Goal: Check status: Check status

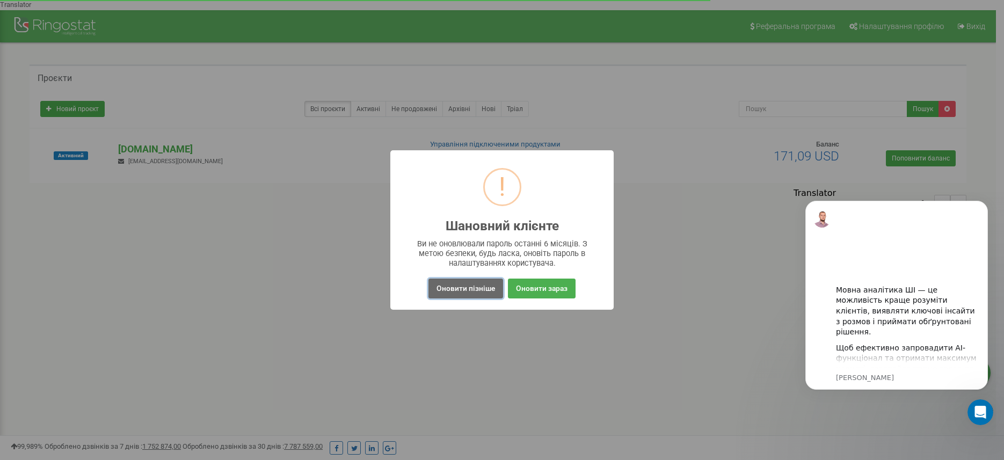
click at [457, 294] on button "Оновити пізніше" at bounding box center [466, 289] width 75 height 20
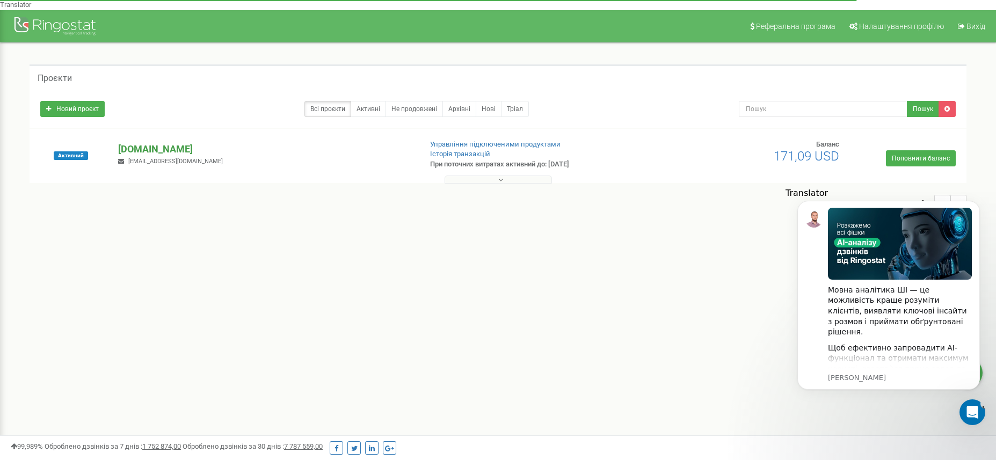
click at [136, 142] on p "[DOMAIN_NAME]" at bounding box center [265, 149] width 294 height 14
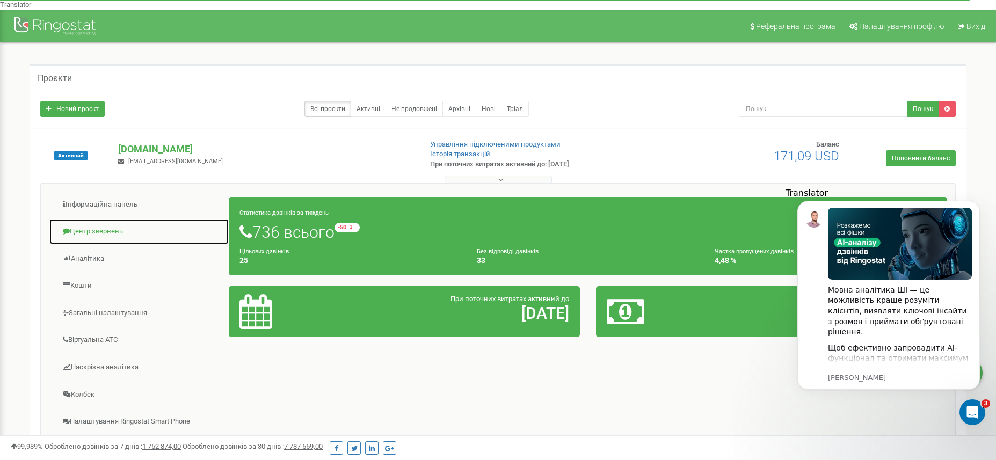
click at [101, 219] on link "Центр звернень" at bounding box center [139, 232] width 180 height 26
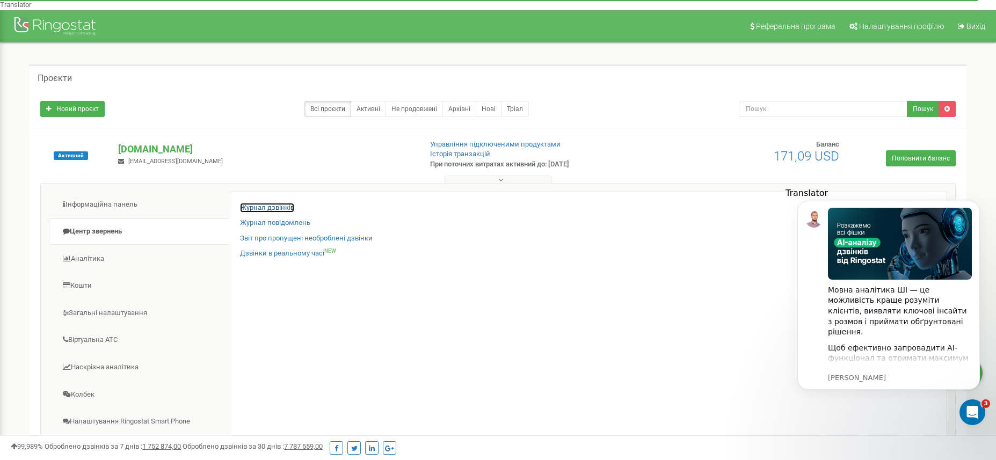
click at [278, 203] on link "Журнал дзвінків" at bounding box center [267, 208] width 54 height 10
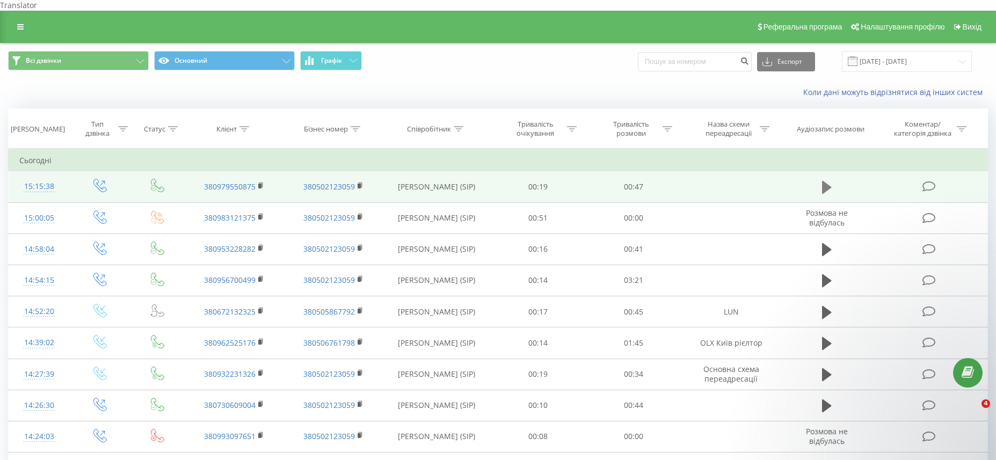
click at [823, 181] on icon at bounding box center [827, 187] width 10 height 13
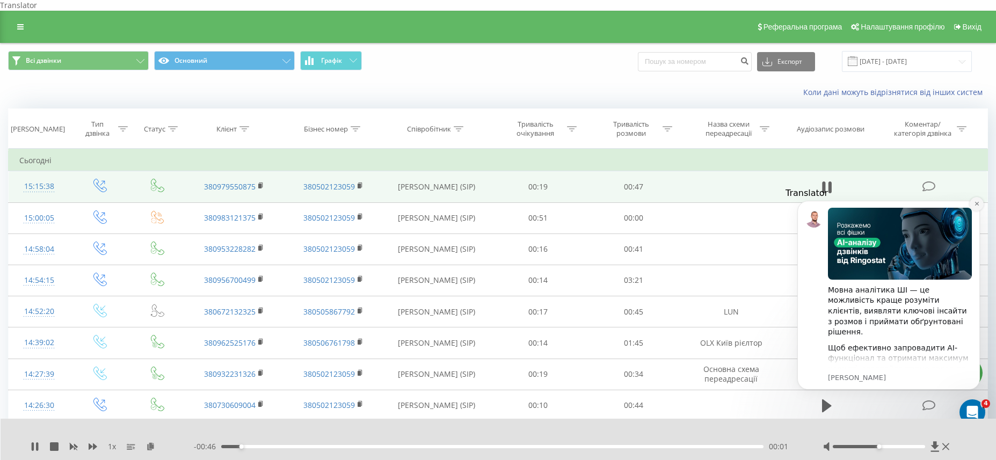
click at [975, 205] on icon "Dismiss notification" at bounding box center [977, 204] width 6 height 6
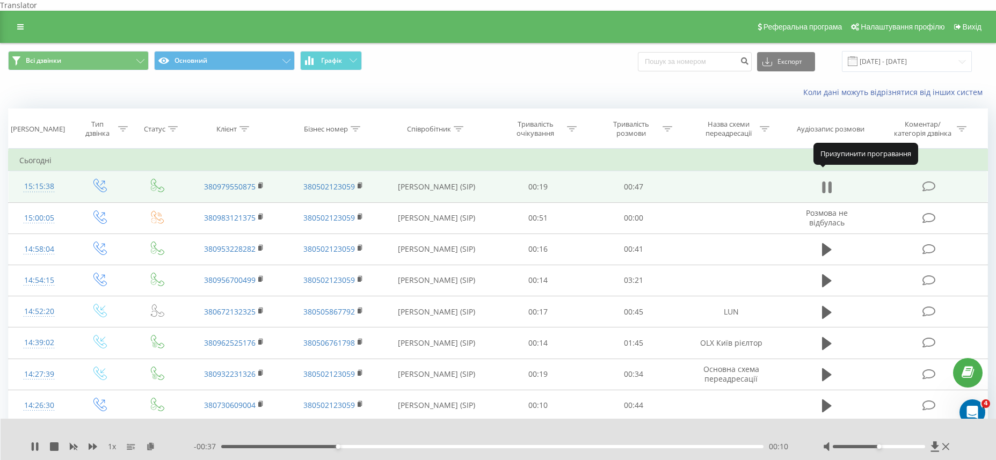
click at [826, 180] on icon at bounding box center [827, 187] width 10 height 15
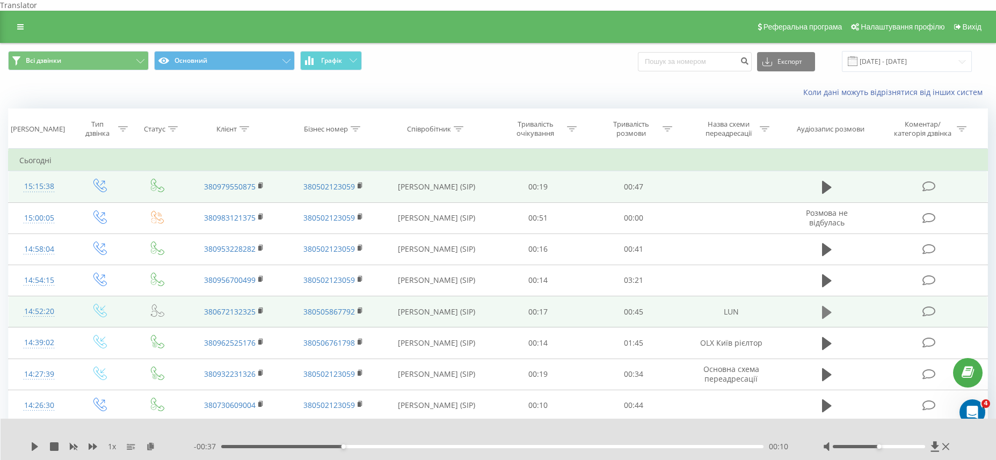
click at [829, 306] on icon at bounding box center [827, 312] width 10 height 13
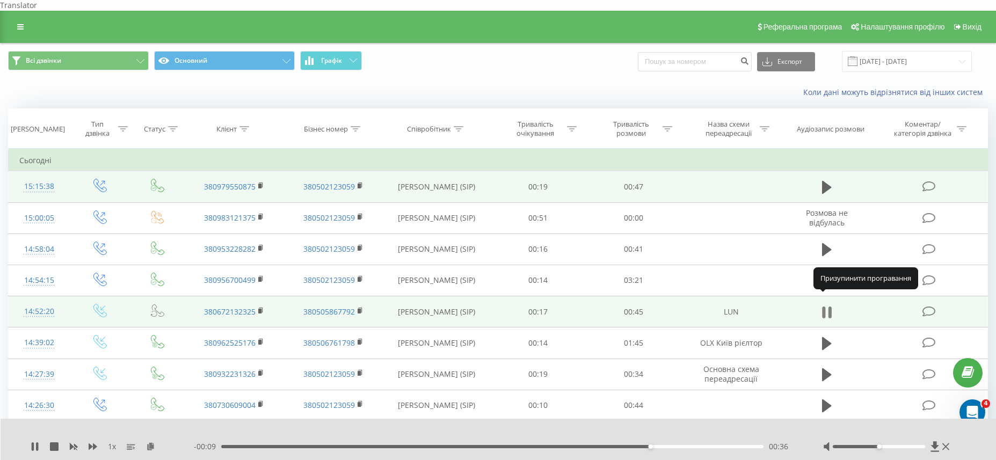
click at [828, 305] on icon at bounding box center [827, 312] width 10 height 15
